Goal: Transaction & Acquisition: Purchase product/service

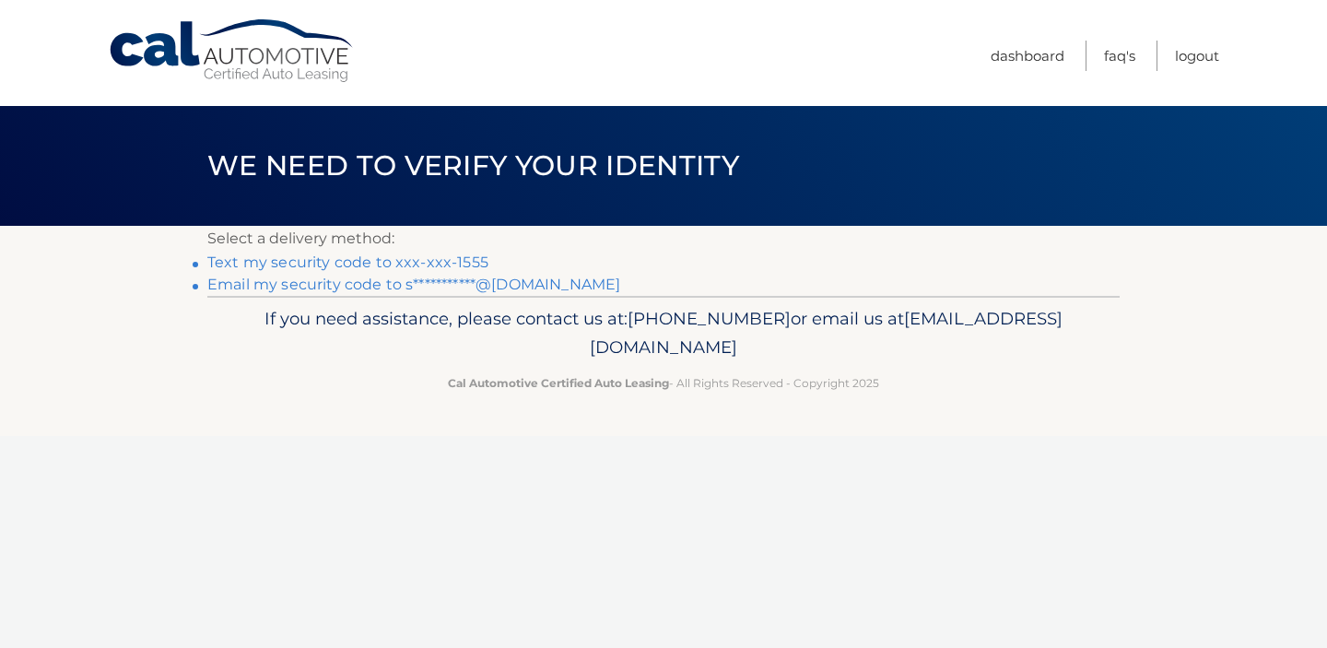
click at [540, 288] on link "**********" at bounding box center [413, 284] width 413 height 18
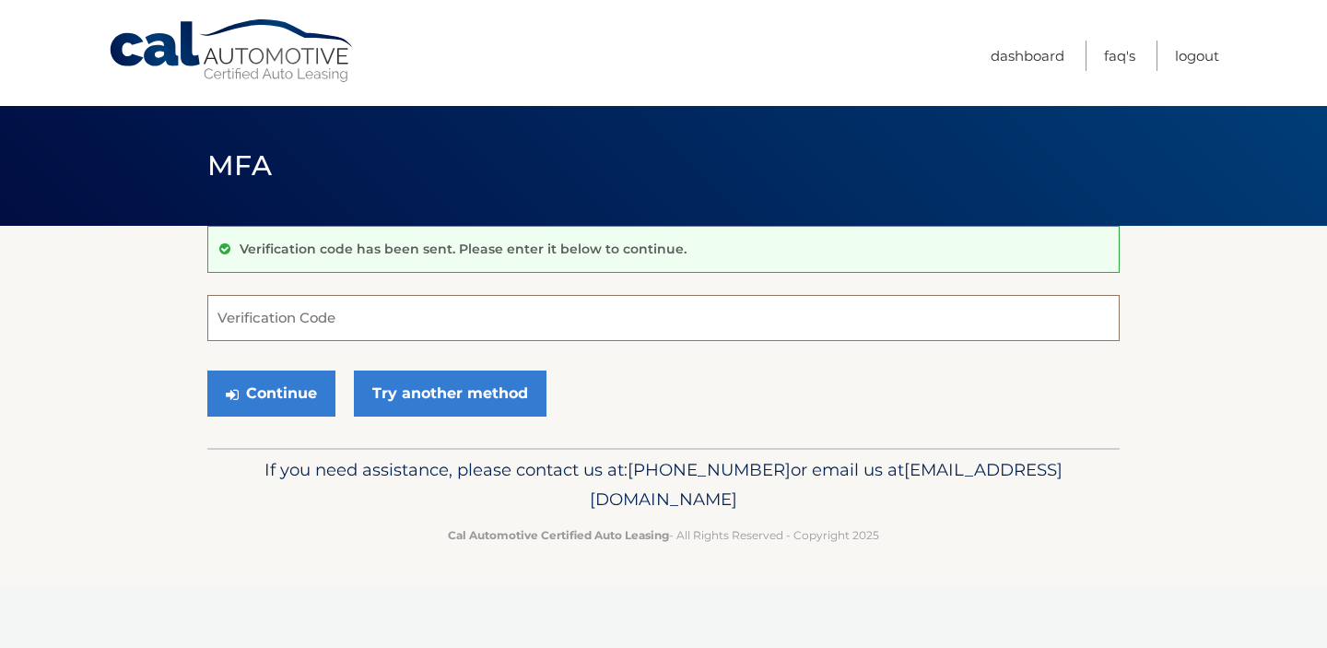
click at [345, 314] on input "Verification Code" at bounding box center [663, 318] width 912 height 46
type input "254885"
click at [290, 396] on button "Continue" at bounding box center [271, 393] width 128 height 46
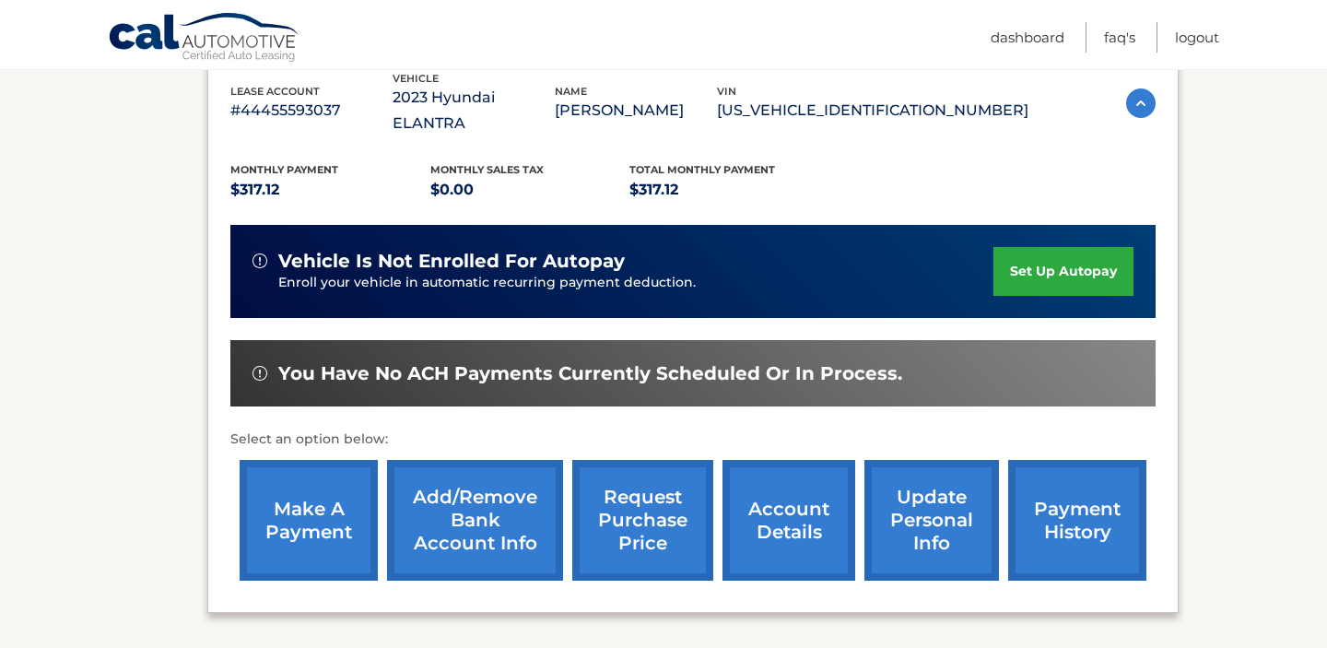
scroll to position [342, 0]
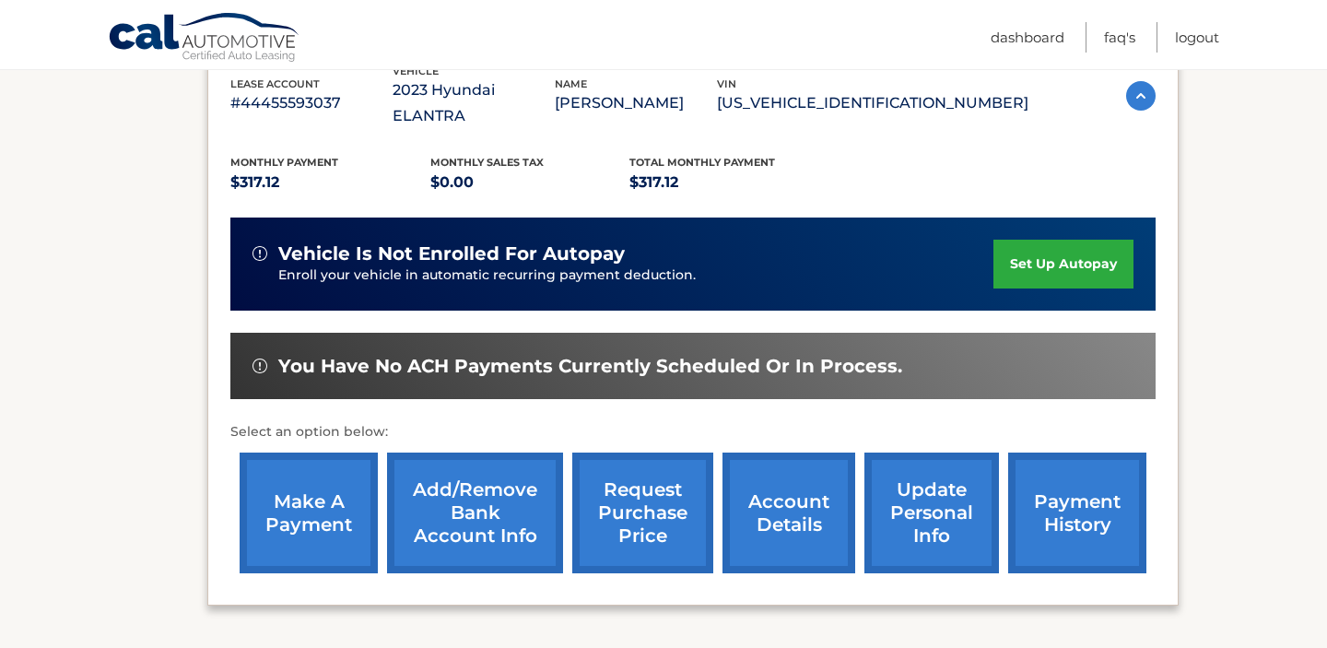
click at [288, 483] on link "make a payment" at bounding box center [309, 512] width 138 height 121
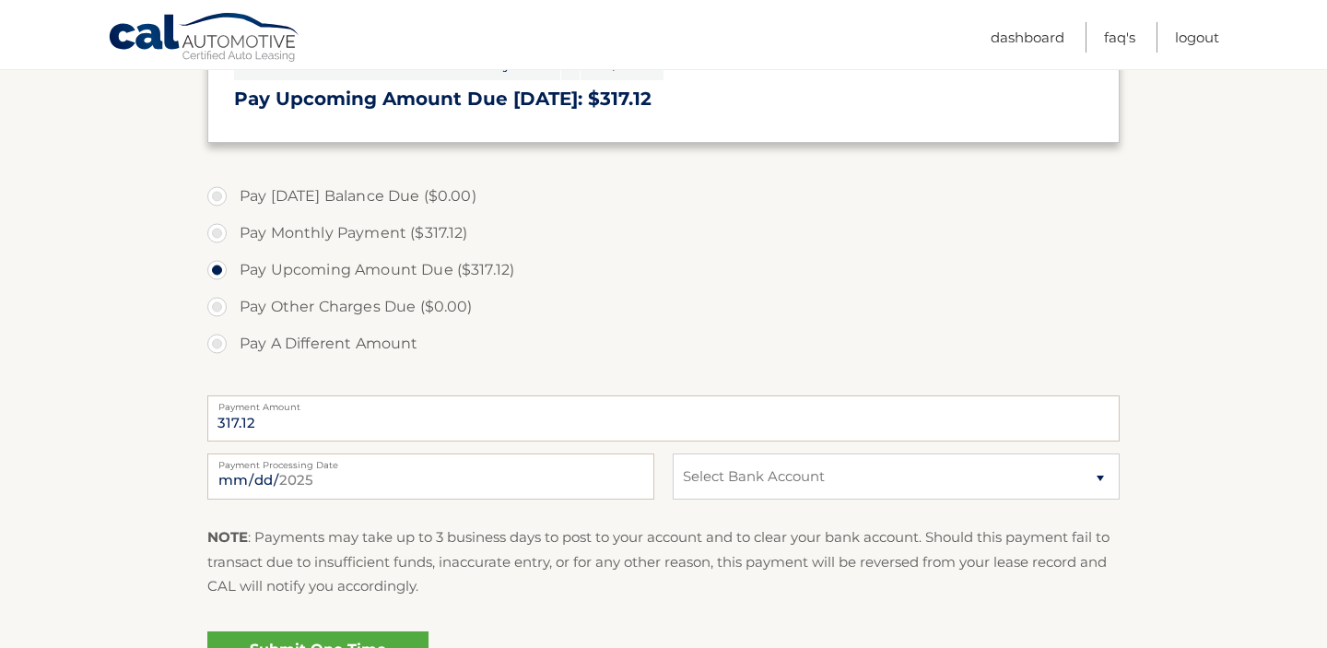
scroll to position [477, 0]
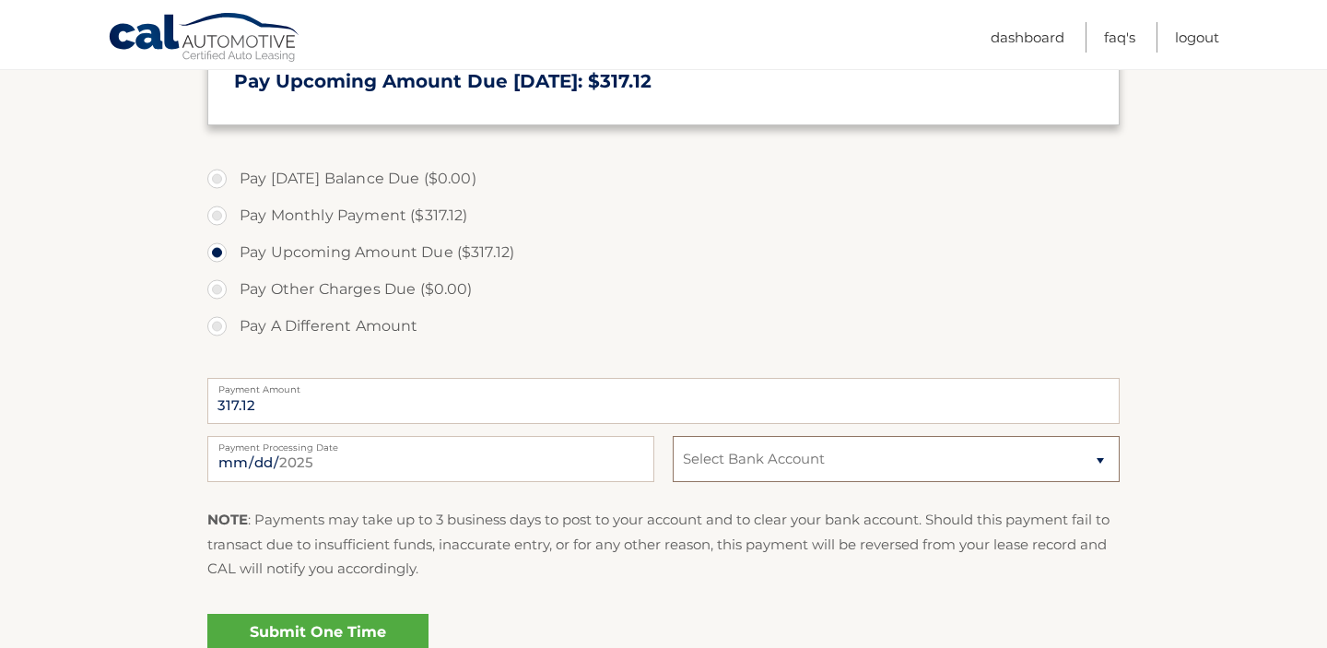
click at [785, 470] on select "Select Bank Account Checking BANK OF AMERICA, N.A. *****2652 Checking NAVY FEDE…" at bounding box center [896, 459] width 447 height 46
select select "YzA4ZGYwMjgtY2JkYS00NWM1LTg4ZGUtZmRiN2ZhMTAyZDgy"
click at [354, 638] on link "Submit One Time Payment" at bounding box center [317, 643] width 221 height 59
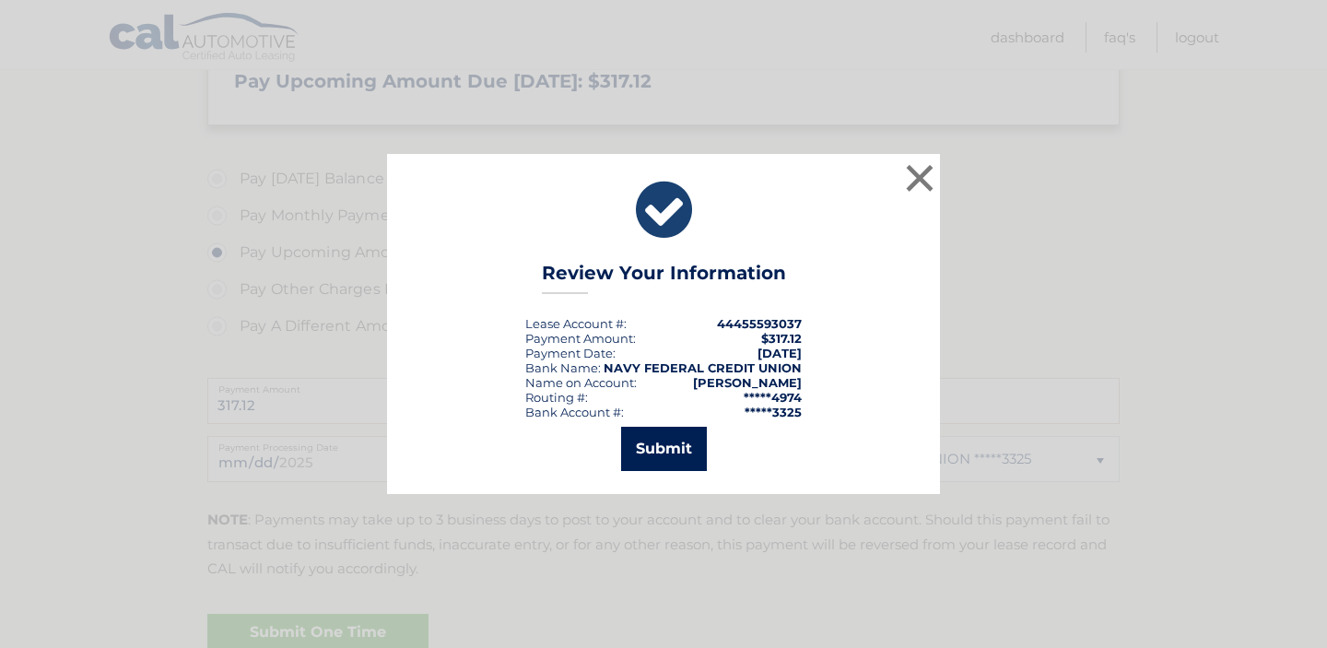
click at [667, 462] on button "Submit" at bounding box center [664, 449] width 86 height 44
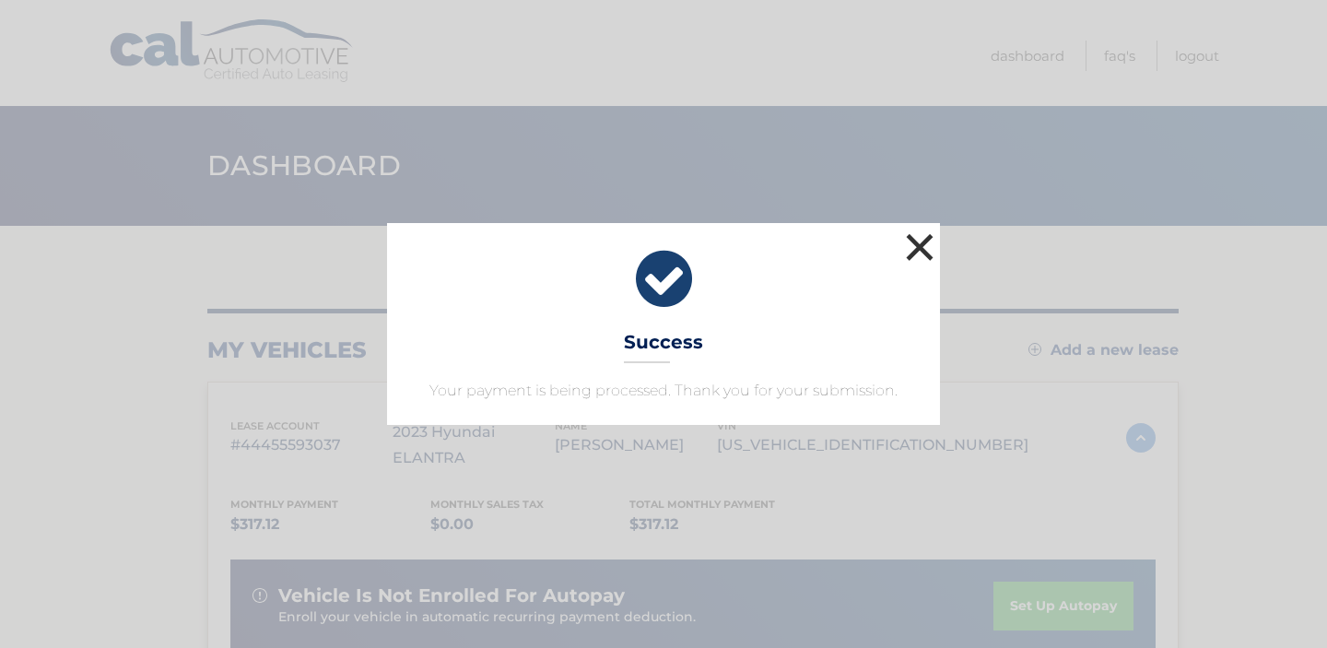
click at [918, 249] on button "×" at bounding box center [919, 246] width 37 height 37
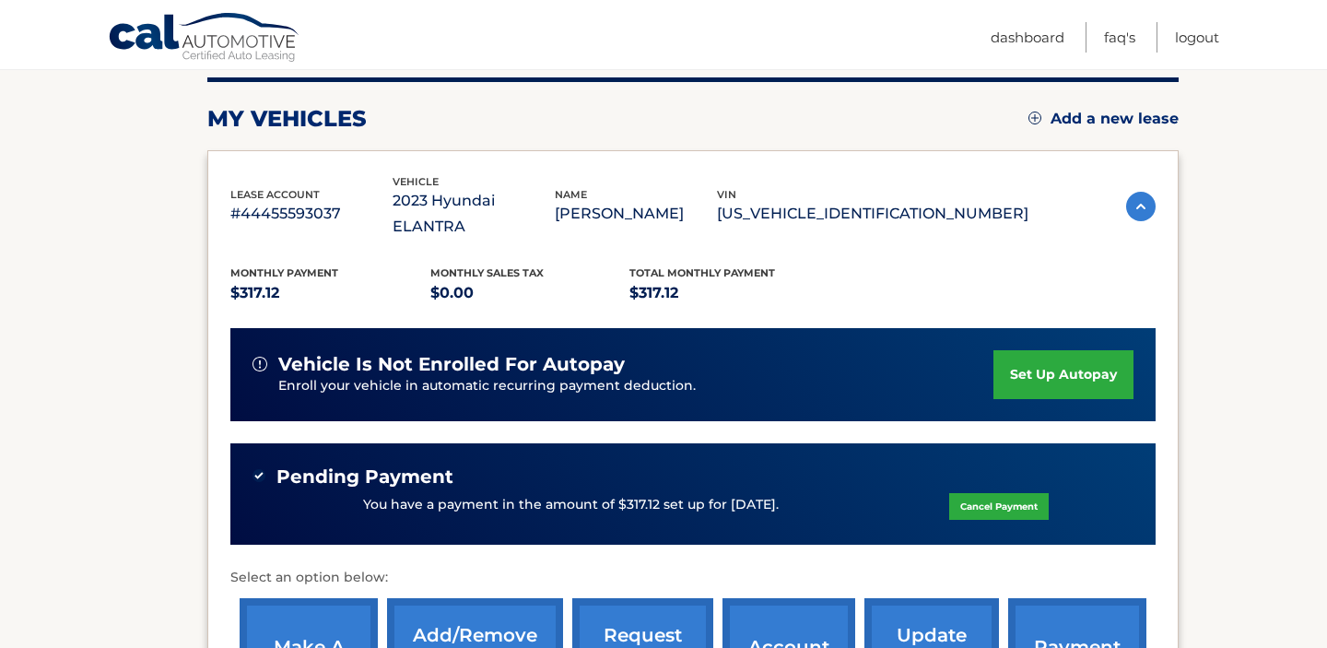
scroll to position [237, 0]
